Goal: Navigation & Orientation: Find specific page/section

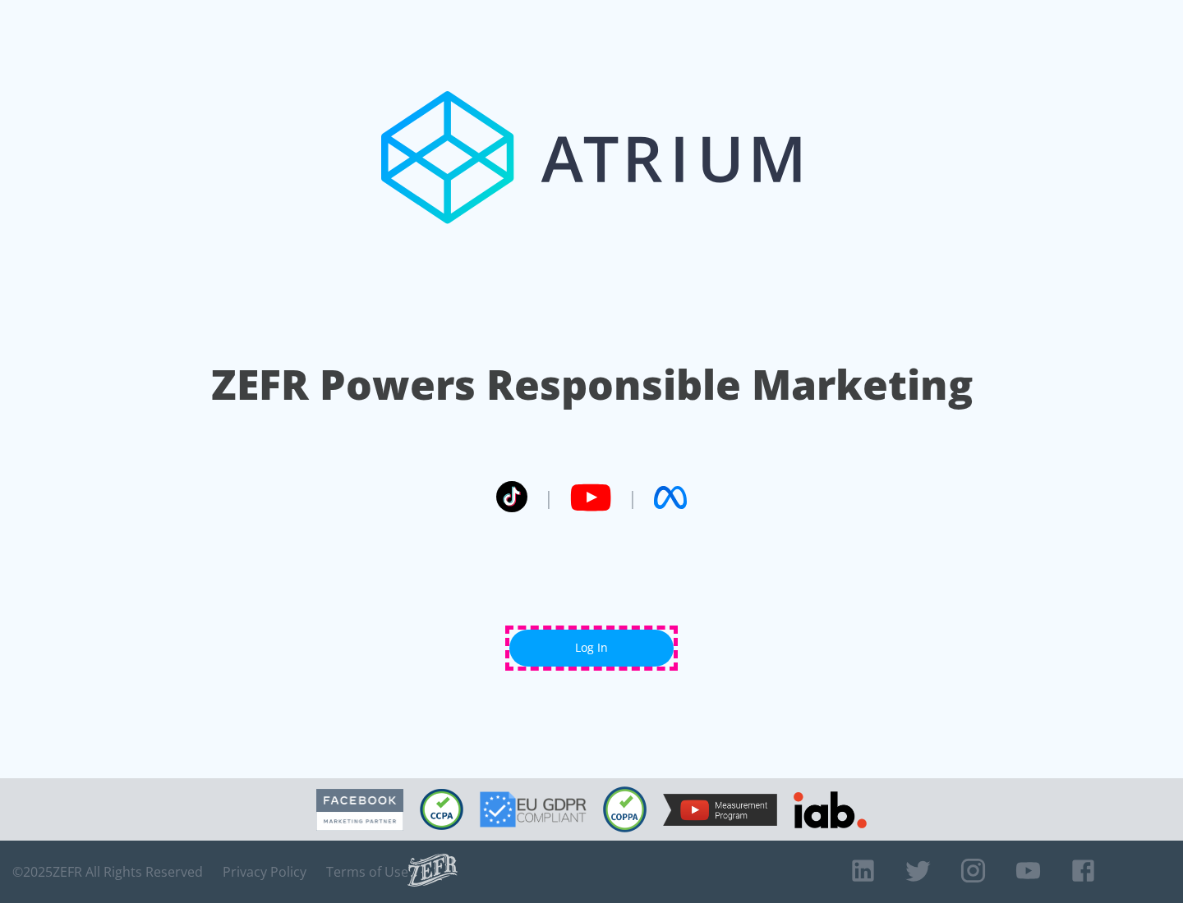
click at [591, 648] on link "Log In" at bounding box center [591, 648] width 164 height 37
